Goal: Communication & Community: Ask a question

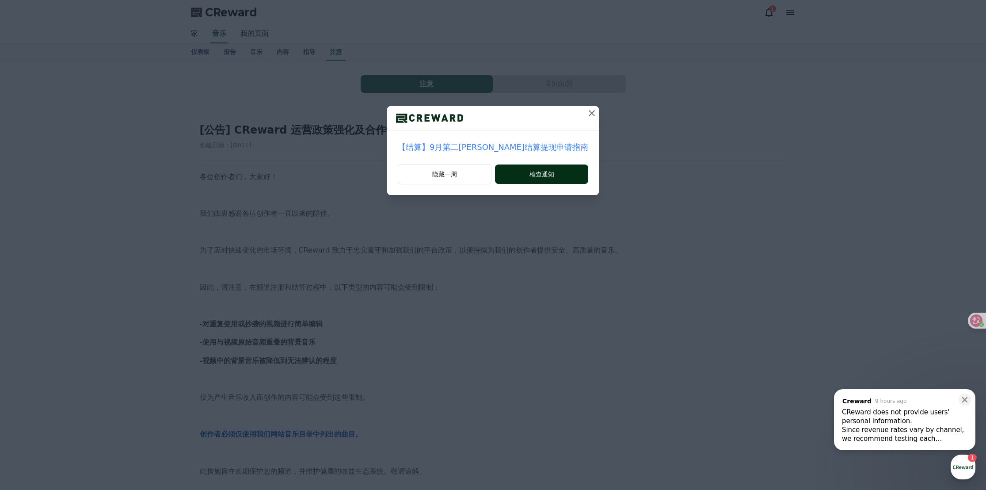
click at [539, 176] on font "检查通知" at bounding box center [542, 174] width 25 height 7
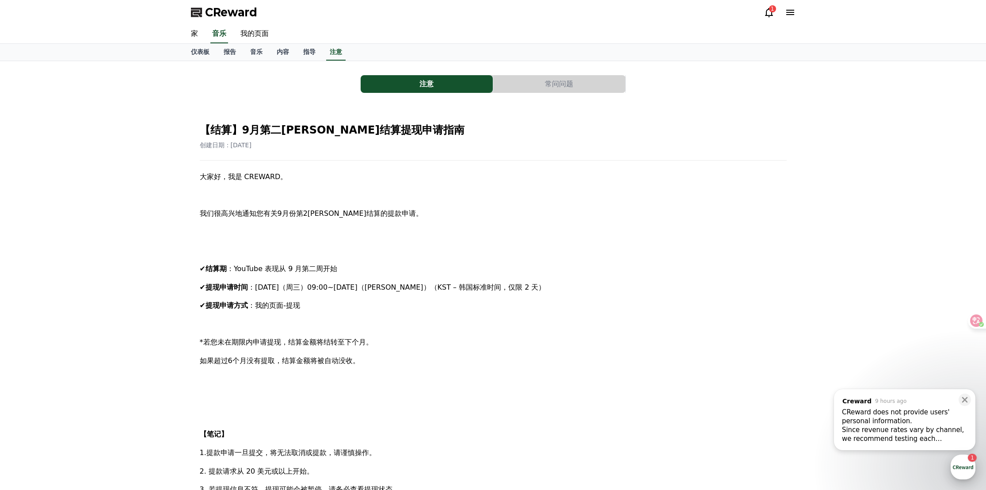
click at [957, 464] on div "button" at bounding box center [963, 467] width 25 height 25
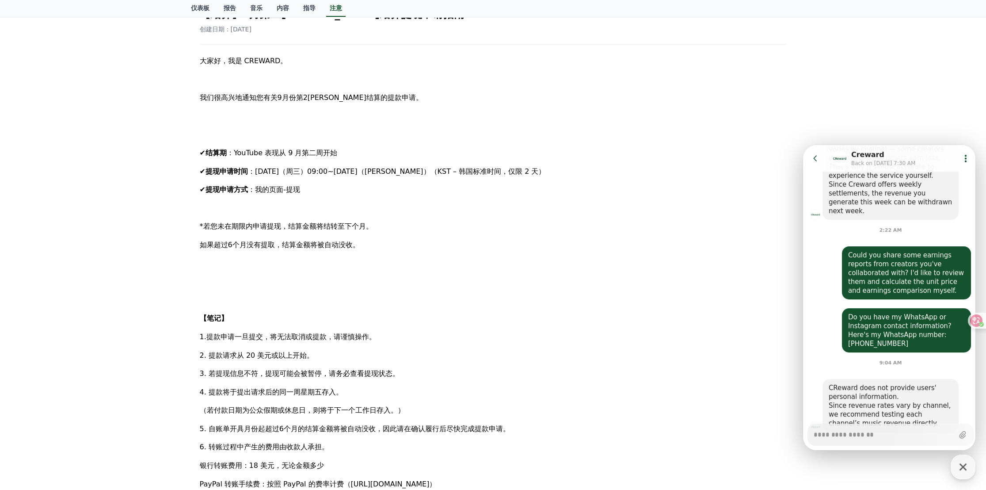
scroll to position [221, 0]
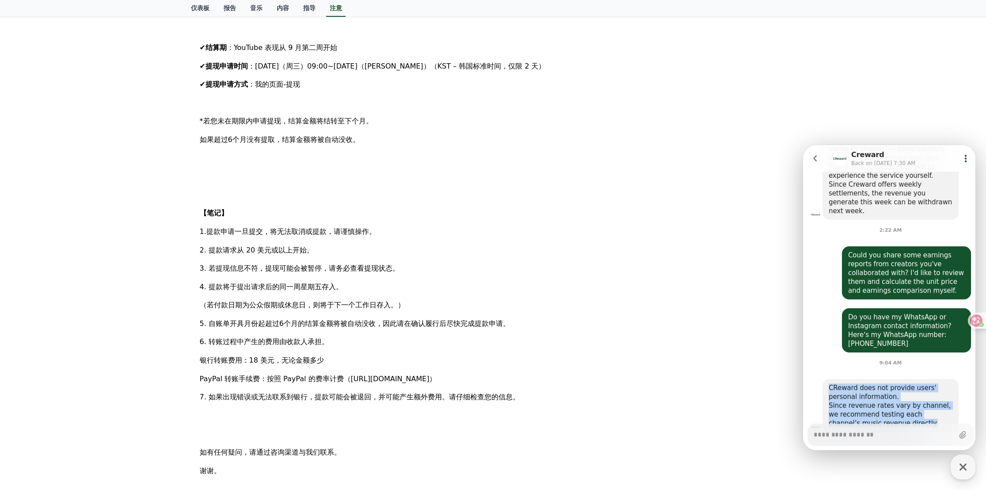
drag, startPoint x: 885, startPoint y: 388, endPoint x: 828, endPoint y: 350, distance: 68.6
click at [828, 379] on div "CReward does not provide users' personal information. Since revenue rates vary …" at bounding box center [891, 405] width 136 height 53
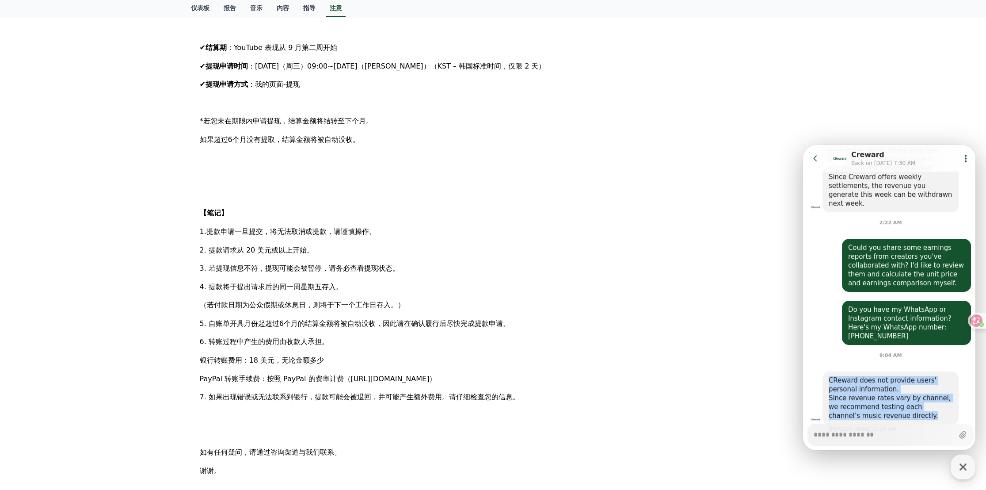
scroll to position [669, 0]
copy div "CReward does not provide users' personal information. Since revenue rates vary …"
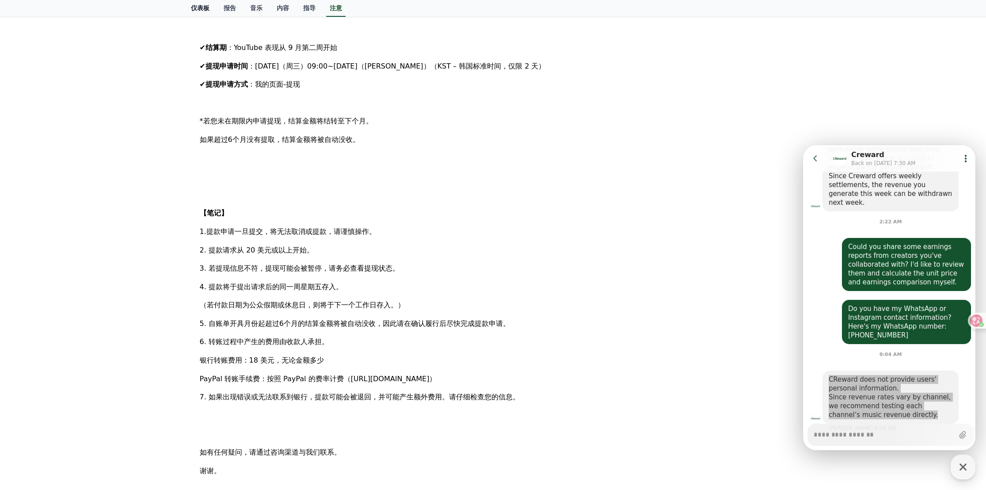
click at [208, 11] on font "仪表板" at bounding box center [200, 7] width 19 height 7
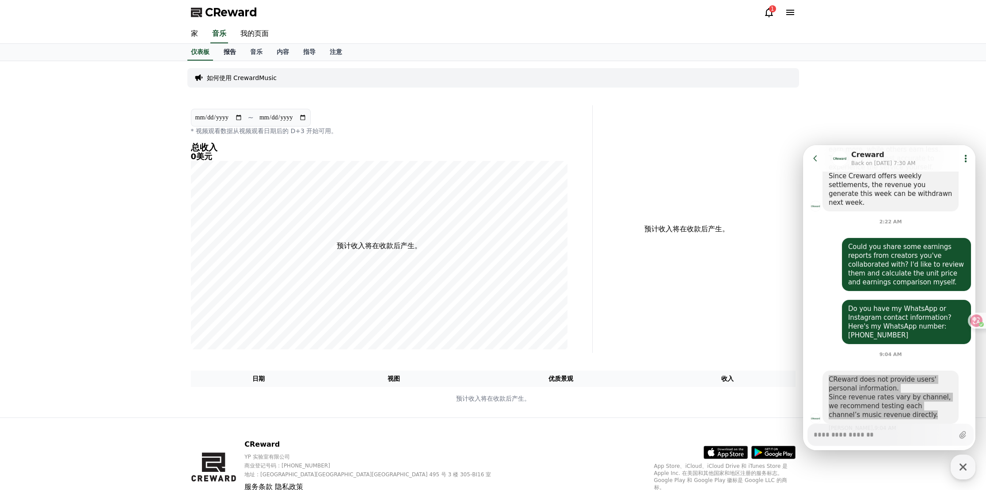
click at [229, 51] on font "报告" at bounding box center [230, 51] width 12 height 7
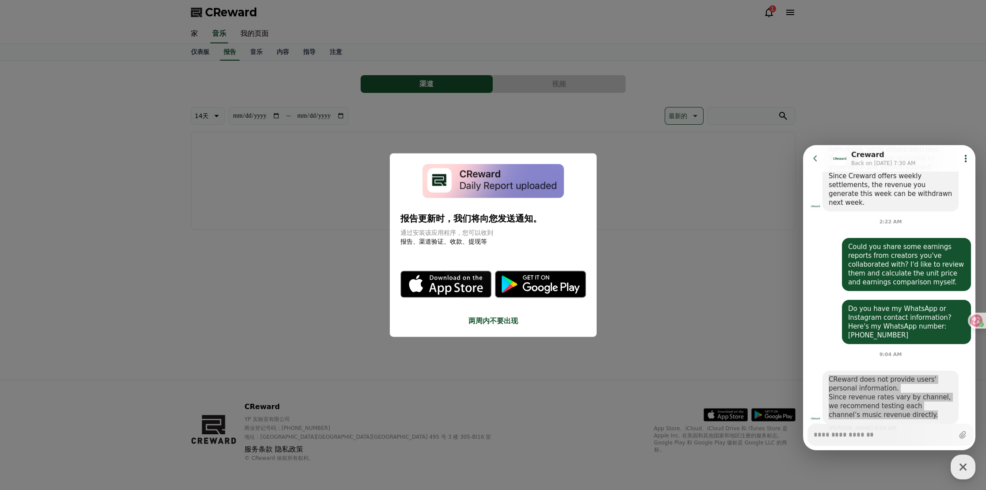
click at [490, 325] on button "两周内不要出现" at bounding box center [494, 320] width 186 height 11
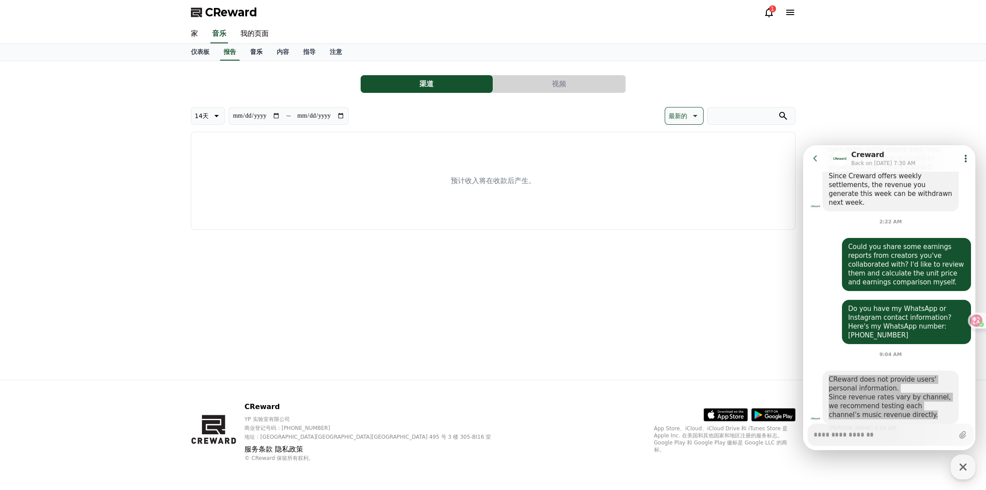
click at [253, 51] on font "音乐" at bounding box center [256, 51] width 12 height 7
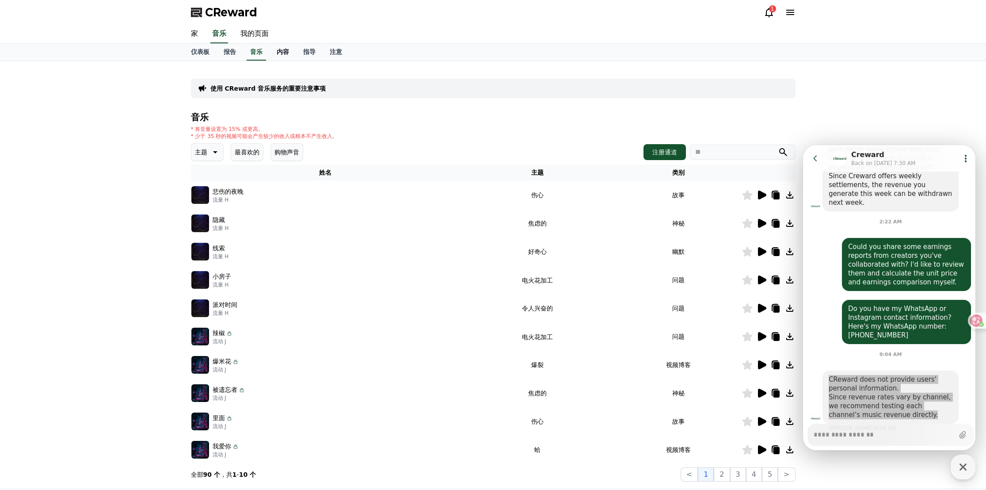
click at [282, 51] on font "内容" at bounding box center [283, 51] width 12 height 7
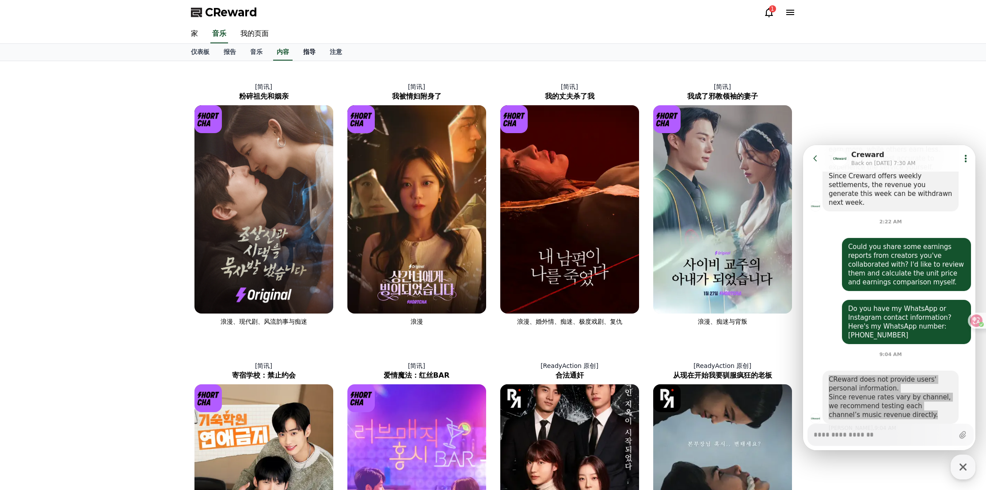
click at [306, 53] on font "指导" at bounding box center [309, 51] width 12 height 7
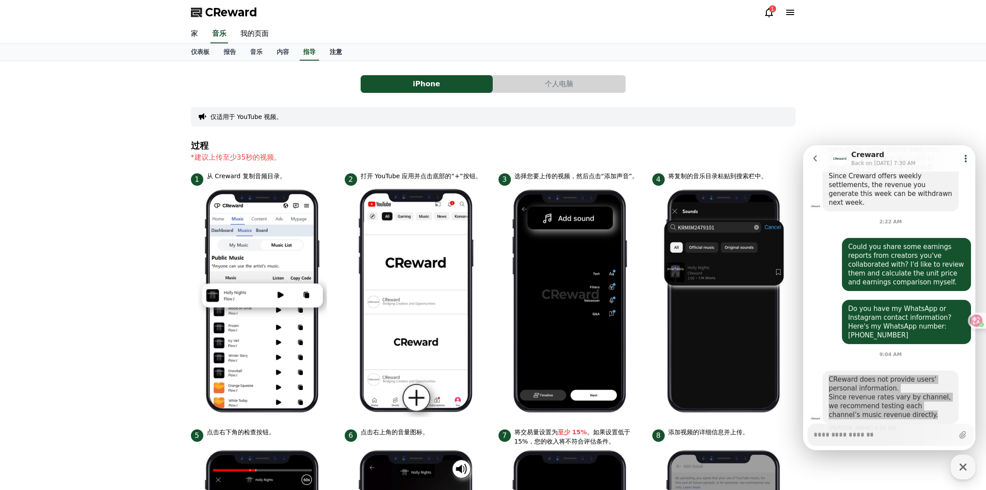
click at [333, 51] on font "注意" at bounding box center [336, 51] width 12 height 7
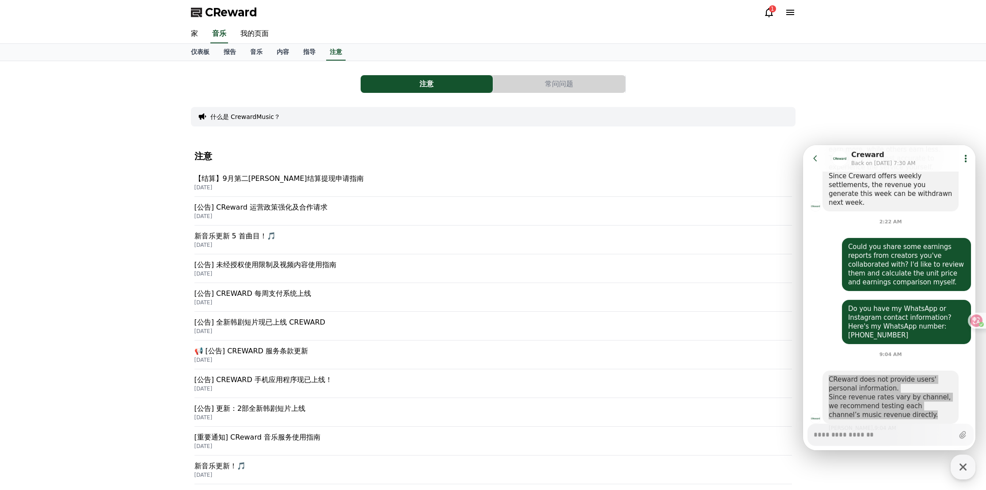
click at [774, 11] on div "1" at bounding box center [772, 8] width 7 height 7
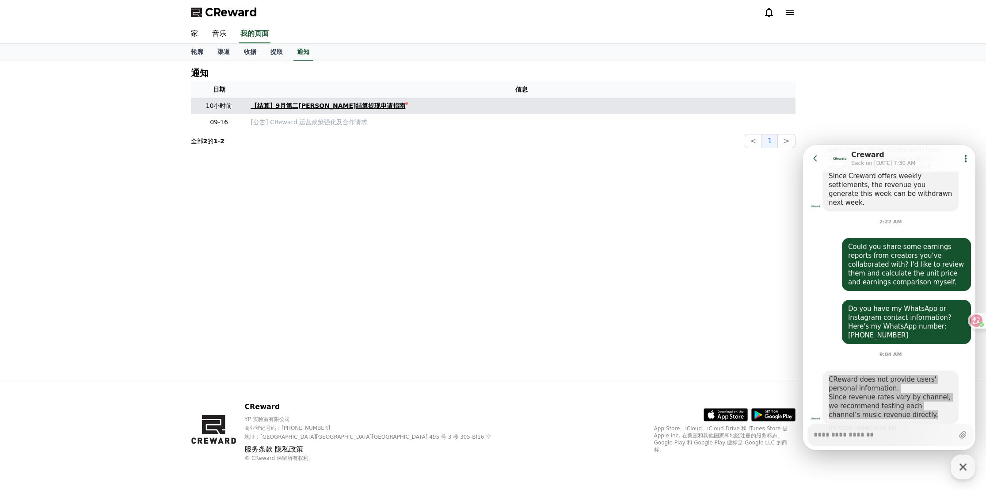
click at [326, 106] on font "【结算】9月第二[PERSON_NAME]结算提现申请指南" at bounding box center [328, 105] width 155 height 7
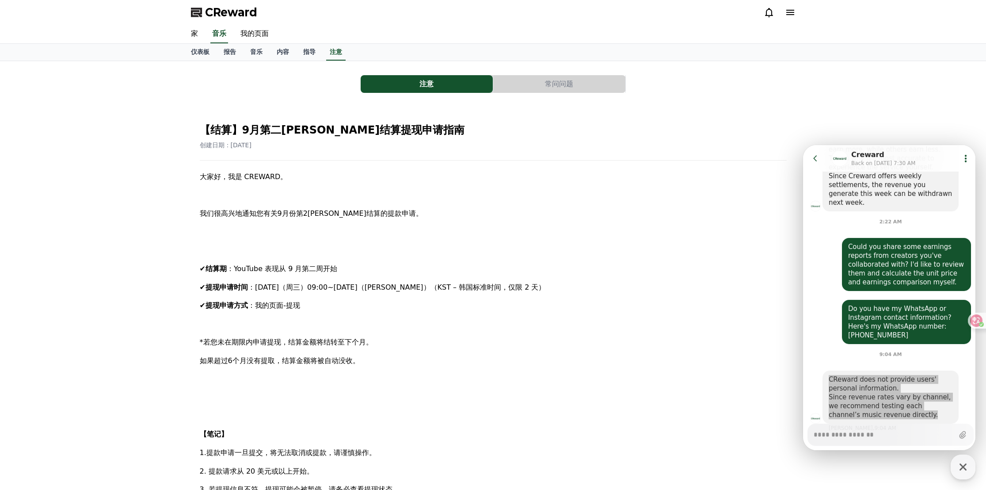
click at [788, 13] on icon at bounding box center [790, 12] width 11 height 11
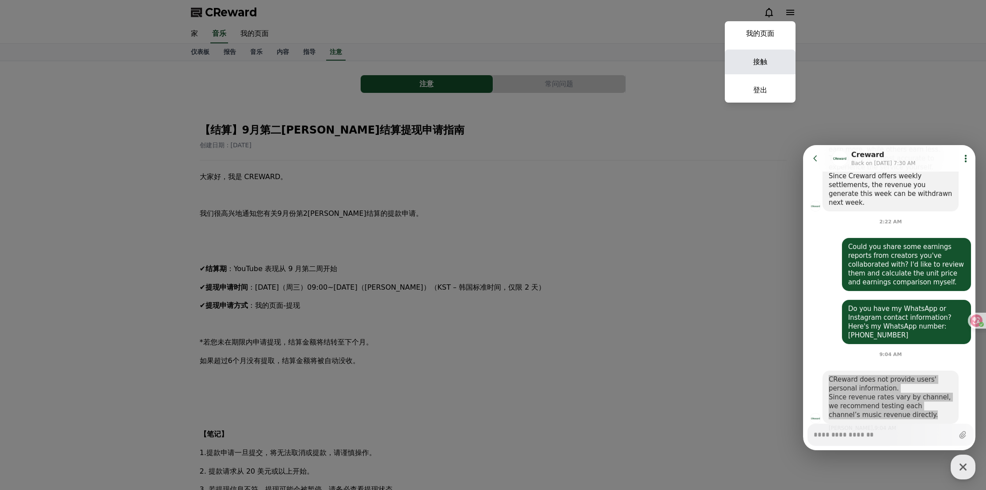
click at [766, 58] on font "接触" at bounding box center [760, 61] width 14 height 8
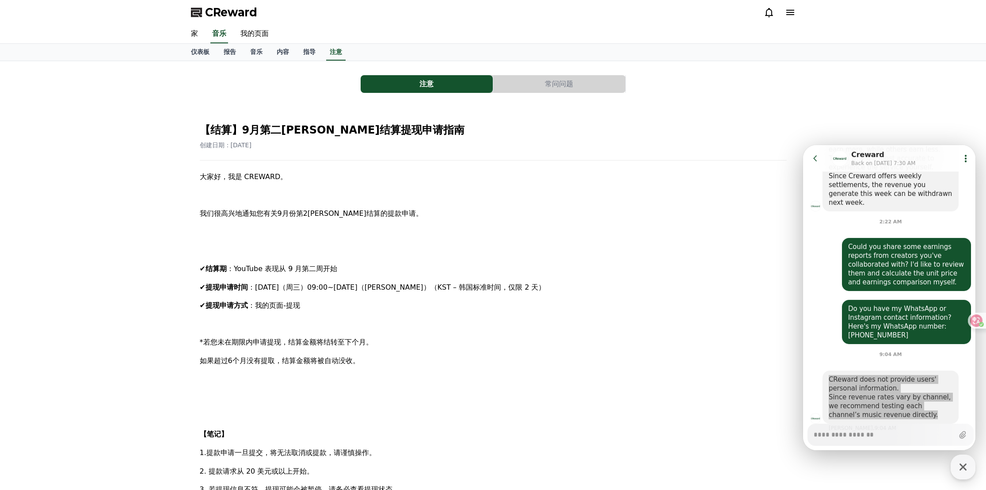
type textarea "*"
click at [199, 51] on font "仪表板" at bounding box center [200, 51] width 19 height 7
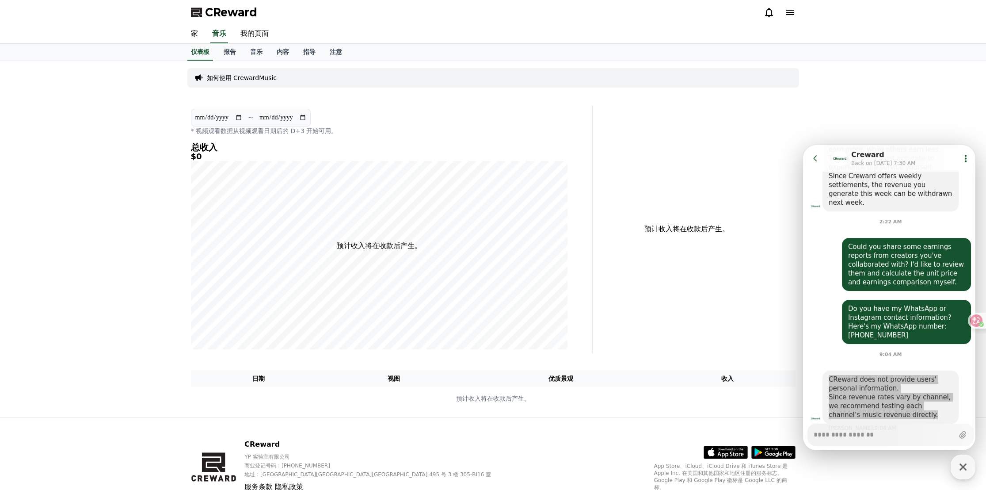
click at [285, 77] on div "如何使用 CrewardMusic" at bounding box center [493, 77] width 612 height 19
click at [193, 36] on font "家" at bounding box center [194, 33] width 7 height 8
click at [250, 34] on font "我的页面" at bounding box center [255, 33] width 28 height 8
select select "**********"
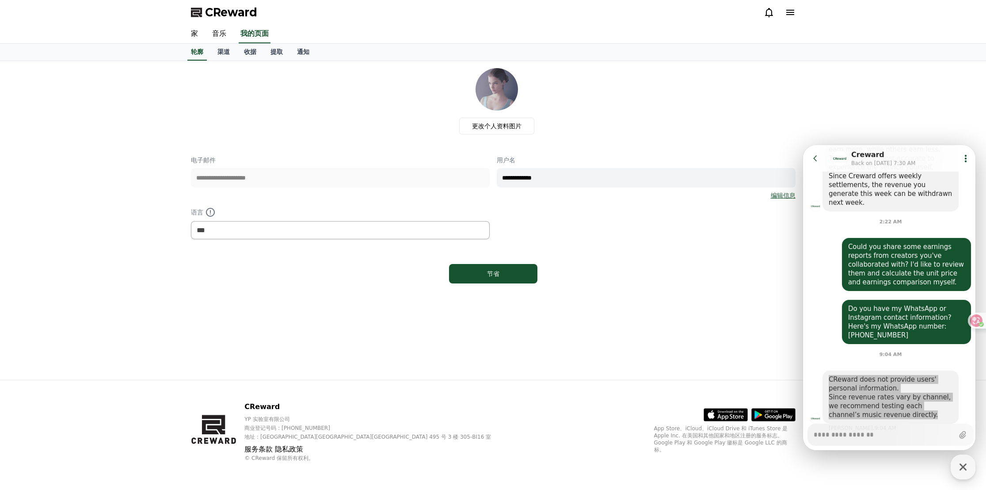
click at [370, 268] on div "节省" at bounding box center [493, 273] width 605 height 27
click at [343, 231] on select "*** ******* ***" at bounding box center [340, 230] width 299 height 18
click at [349, 313] on div "**********" at bounding box center [493, 220] width 619 height 319
click at [570, 215] on div "**********" at bounding box center [493, 198] width 605 height 84
click at [223, 51] on font "渠道" at bounding box center [224, 51] width 12 height 7
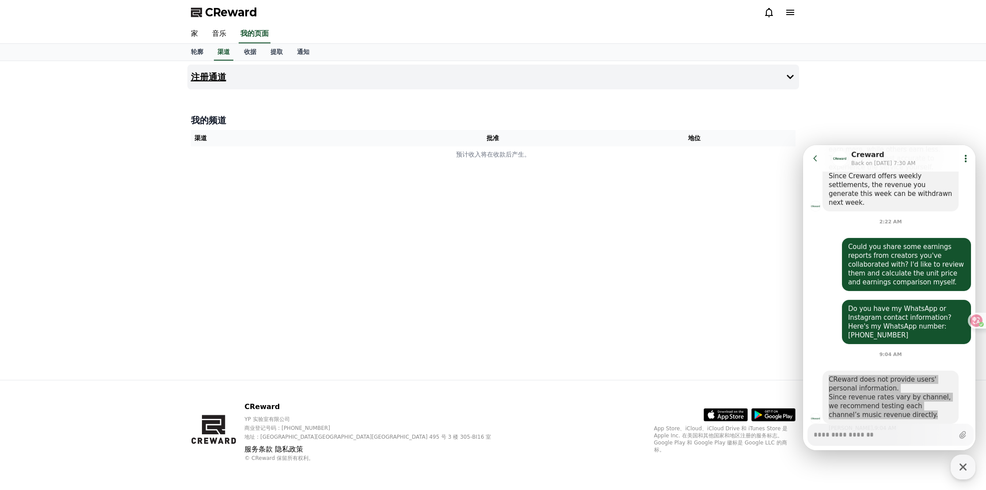
click at [765, 70] on button "注册通道" at bounding box center [493, 77] width 612 height 25
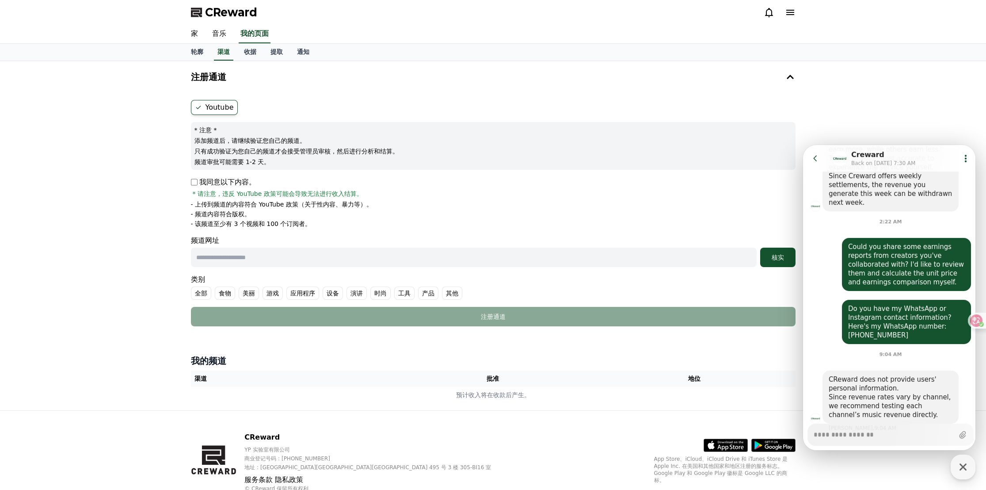
click at [849, 436] on textarea "Messenger Input Textarea" at bounding box center [884, 431] width 140 height 15
click at [839, 434] on textarea "Messenger Input Textarea" at bounding box center [884, 431] width 140 height 15
paste textarea "**********"
type textarea "*"
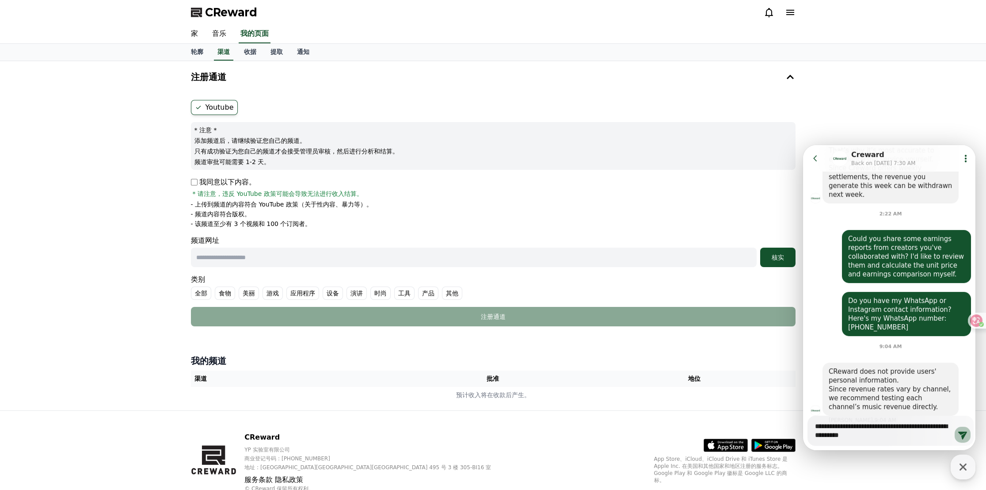
type textarea "**********"
click at [960, 435] on icon at bounding box center [963, 434] width 11 height 11
type textarea "*"
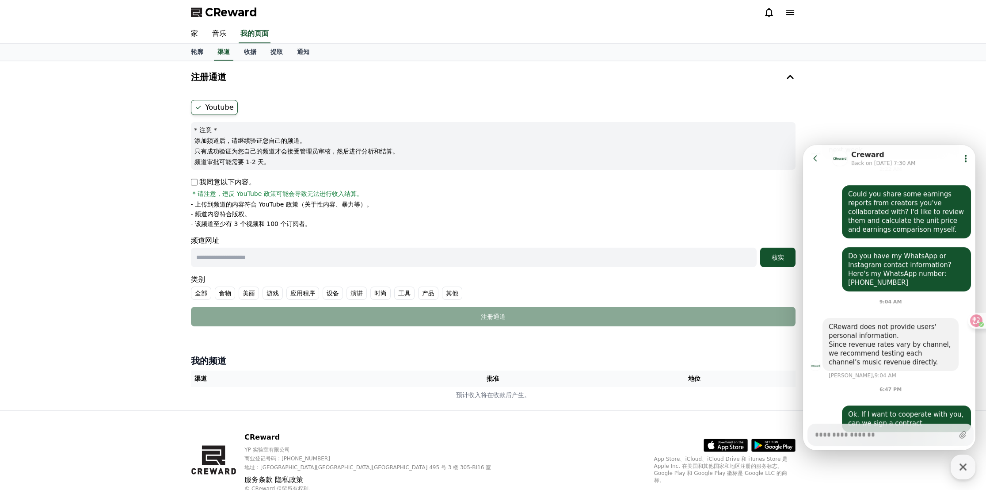
click at [848, 435] on textarea "Messenger Input Textarea" at bounding box center [884, 431] width 138 height 15
paste textarea "**********"
type textarea "*"
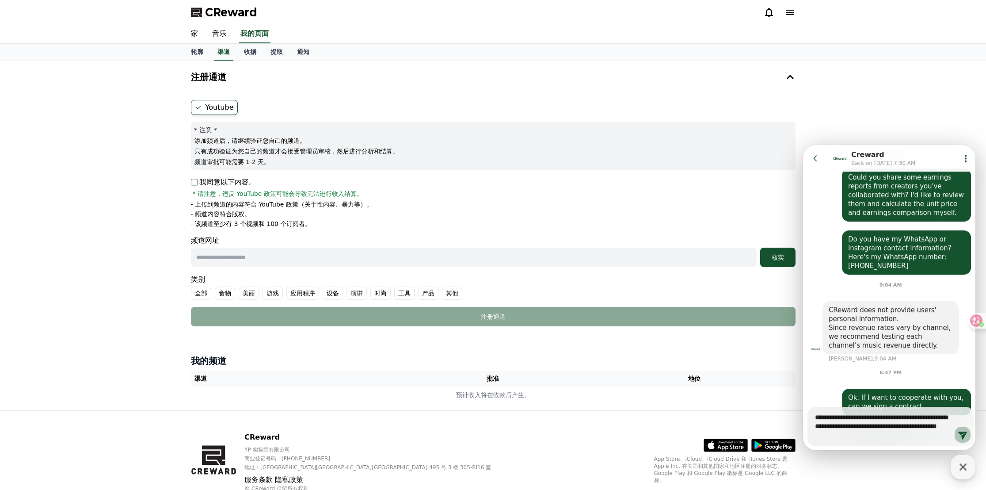
type textarea "**********"
click at [955, 433] on button "Send new message" at bounding box center [963, 435] width 16 height 16
type textarea "*"
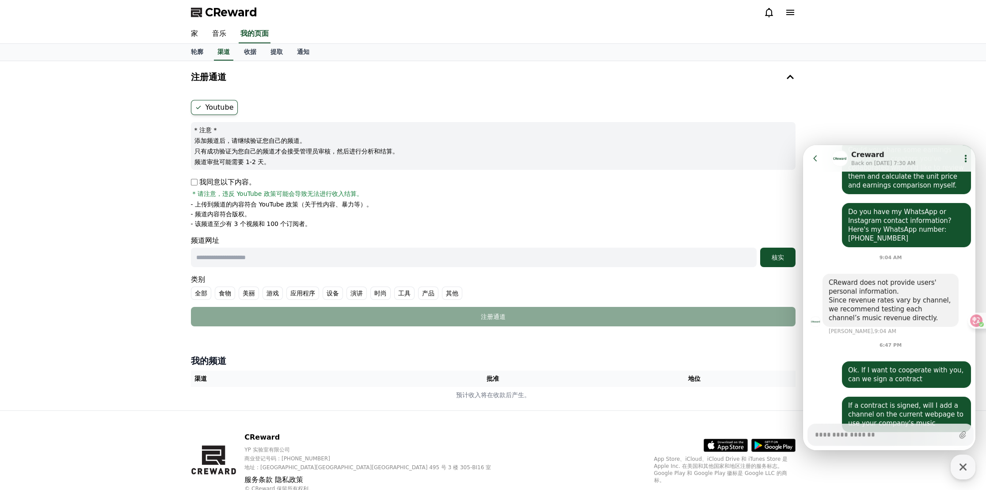
type textarea "*"
